Goal: Find specific page/section: Find specific page/section

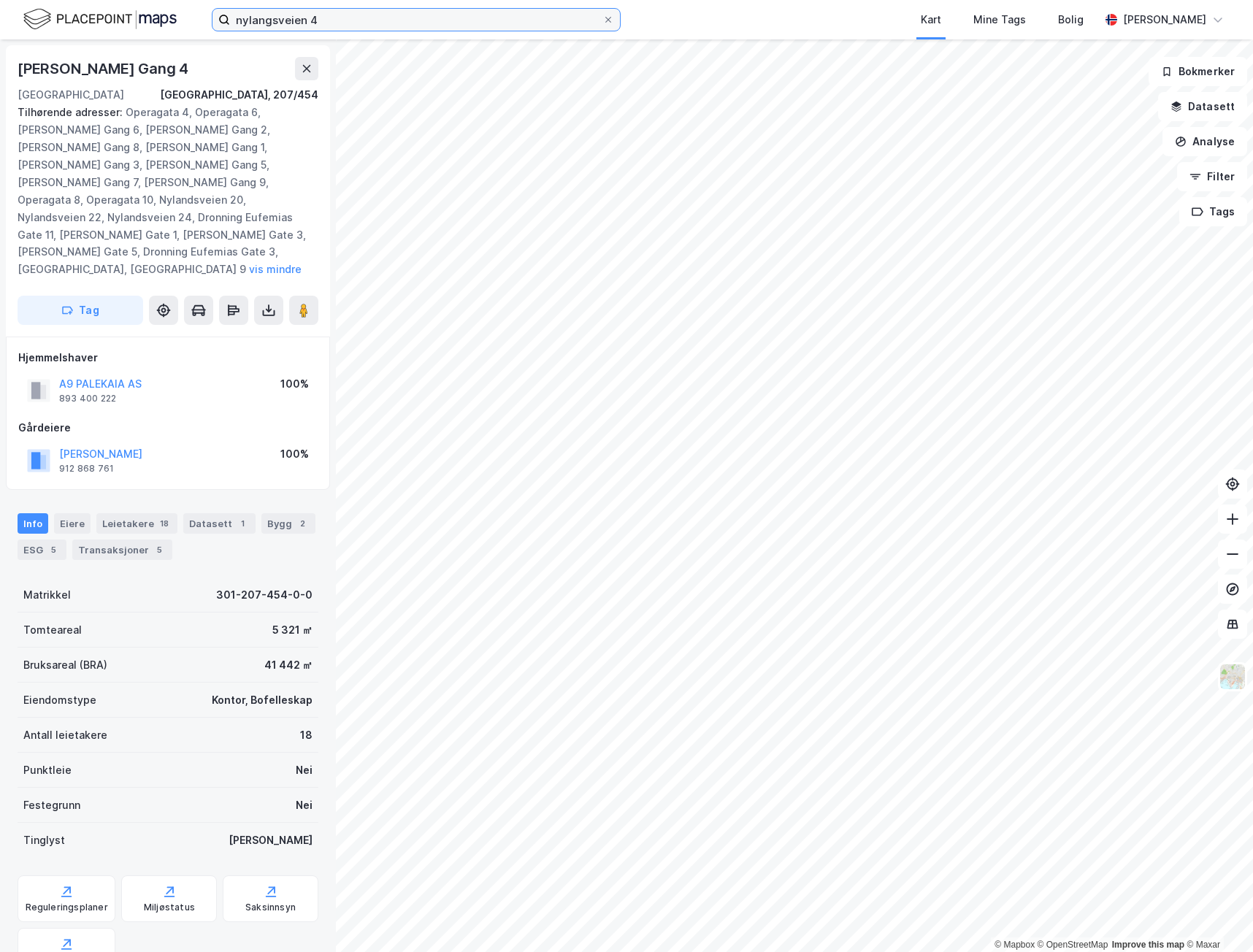
click at [397, 16] on input "nylangsveien 4" at bounding box center [416, 19] width 373 height 22
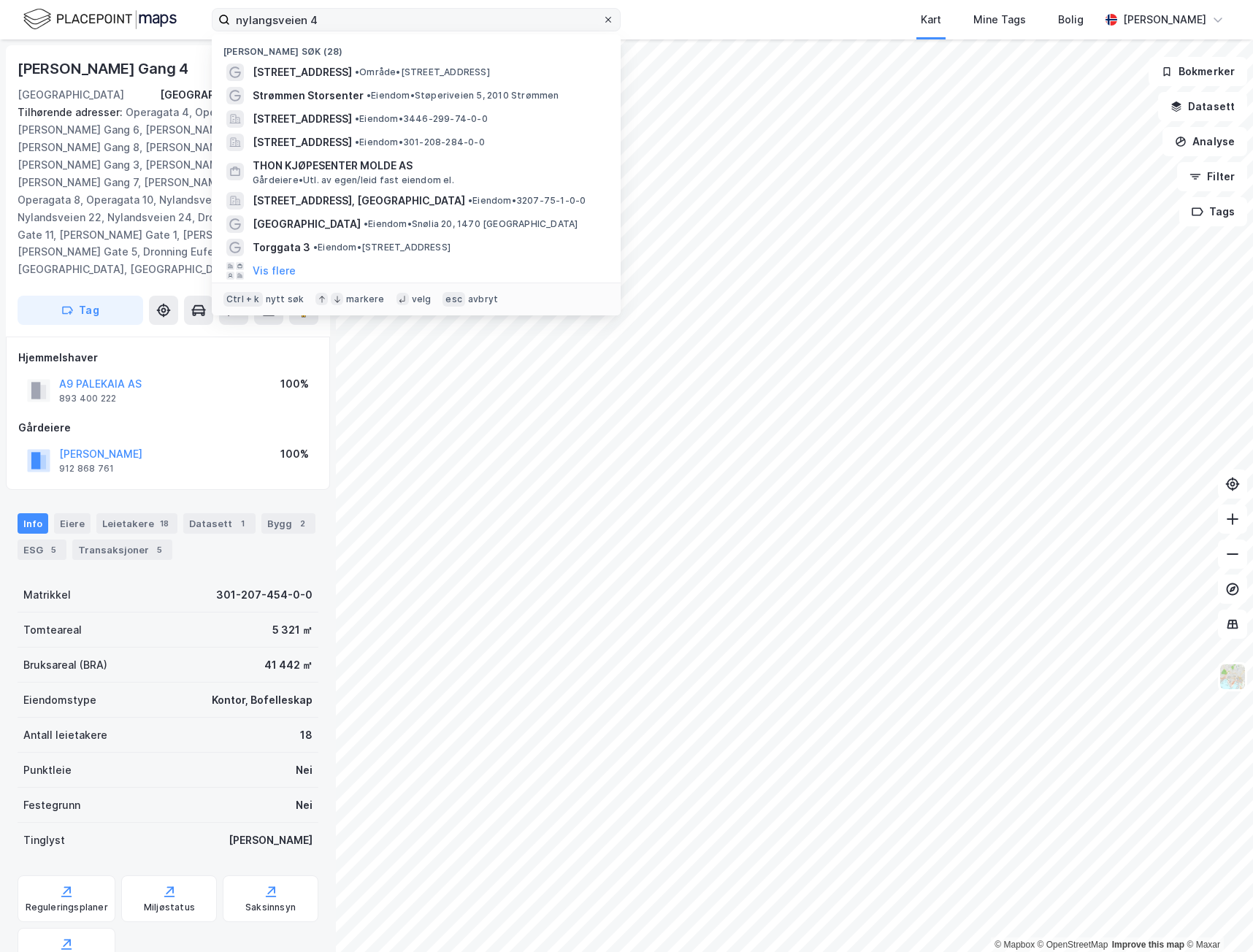
click at [607, 21] on icon at bounding box center [608, 20] width 6 height 6
click at [602, 21] on input "nylangsveien 4" at bounding box center [416, 19] width 373 height 22
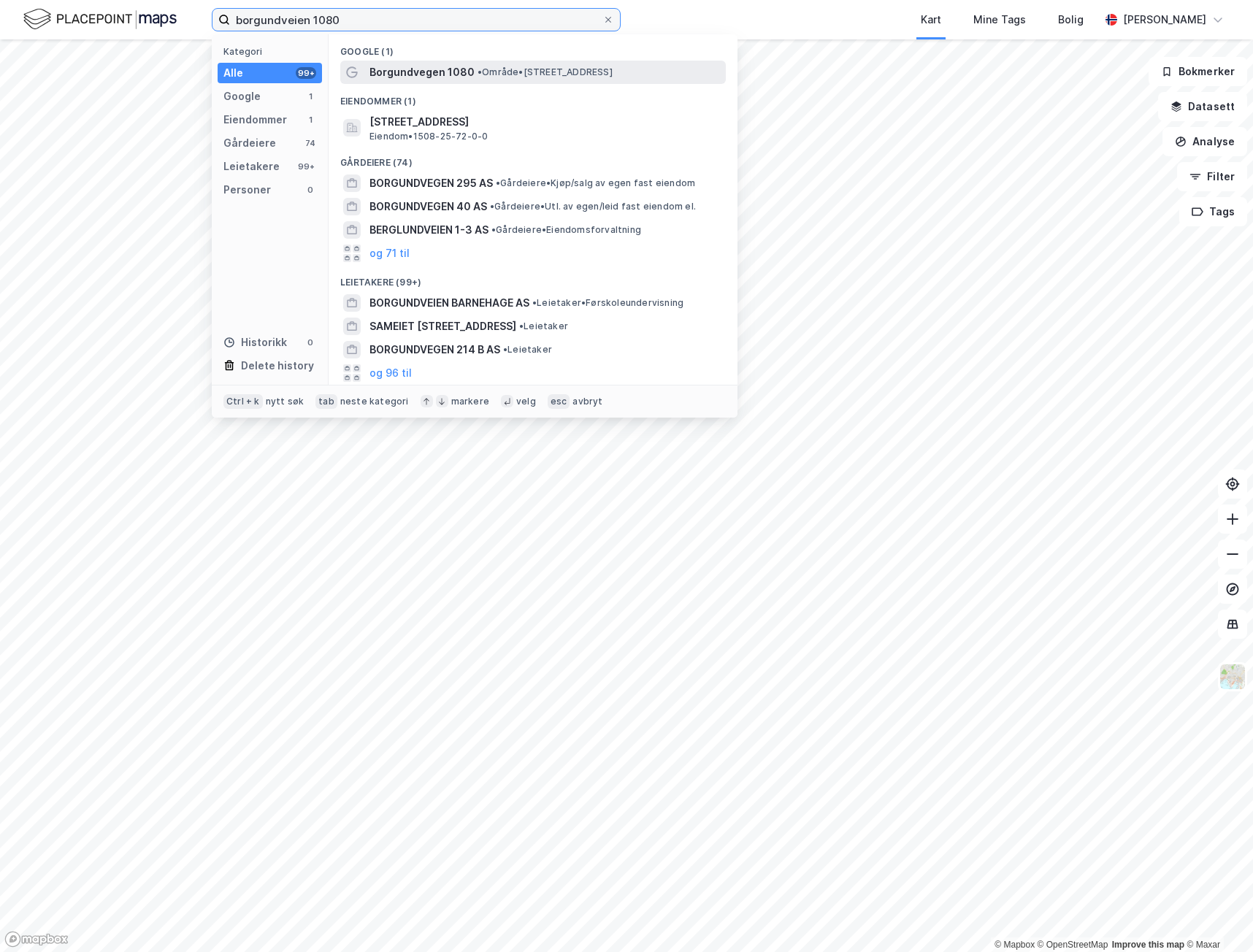
type input "borgundveien 1080"
click at [394, 66] on span "Borgundvegen 1080" at bounding box center [422, 72] width 105 height 18
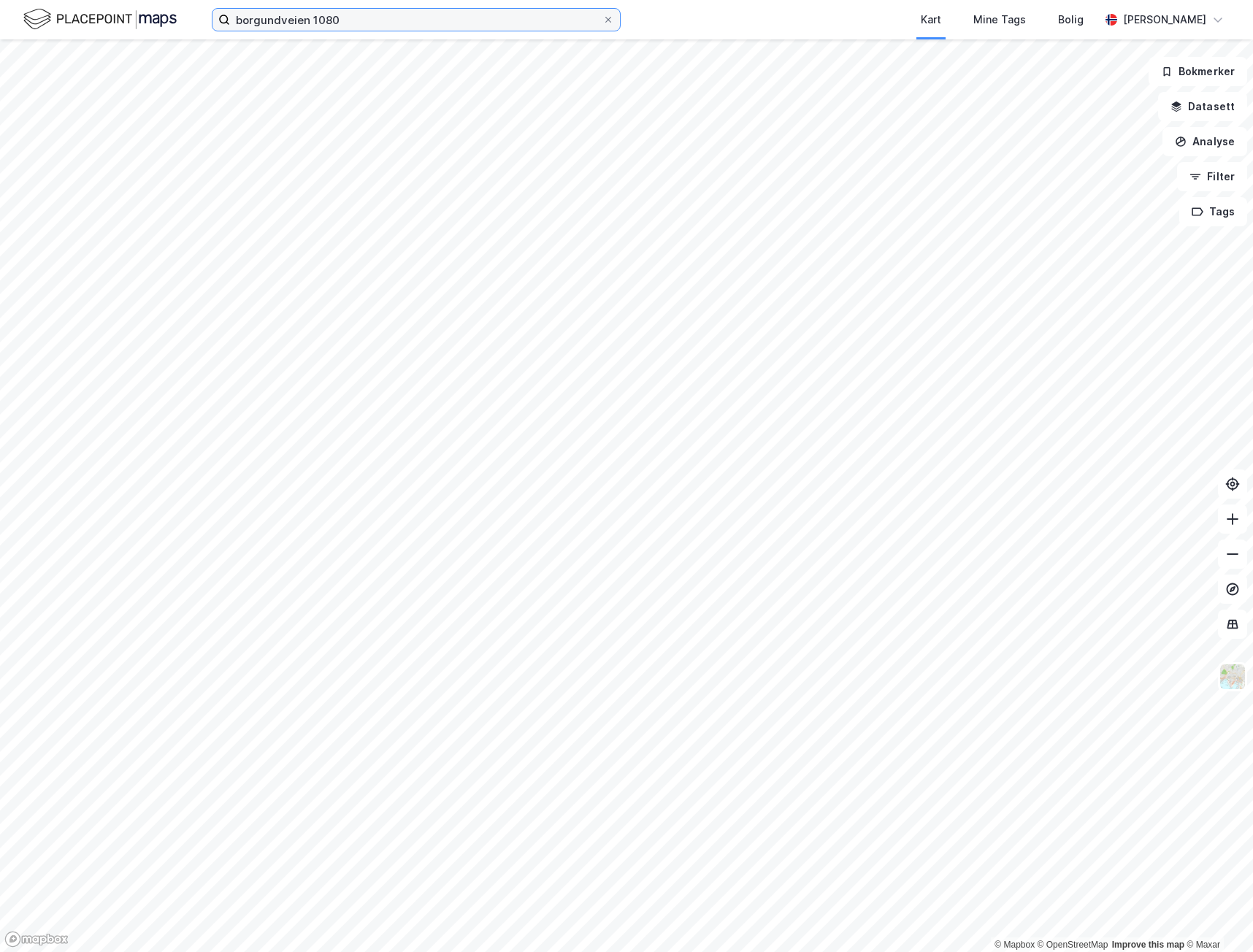
click at [392, 24] on input "borgundveien 1080" at bounding box center [416, 19] width 373 height 22
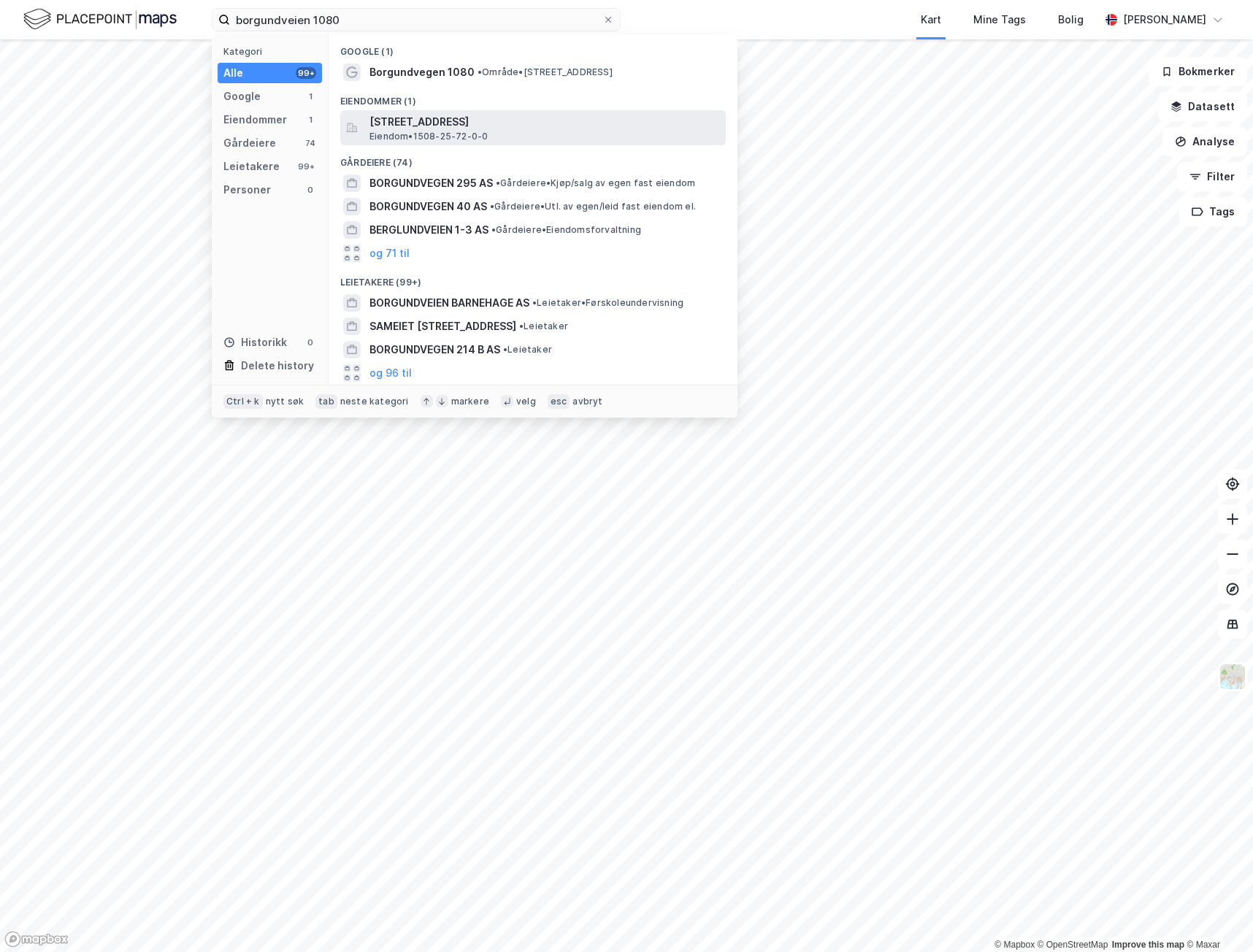
click at [404, 120] on span "[STREET_ADDRESS]" at bounding box center [545, 122] width 350 height 18
